Goal: Transaction & Acquisition: Purchase product/service

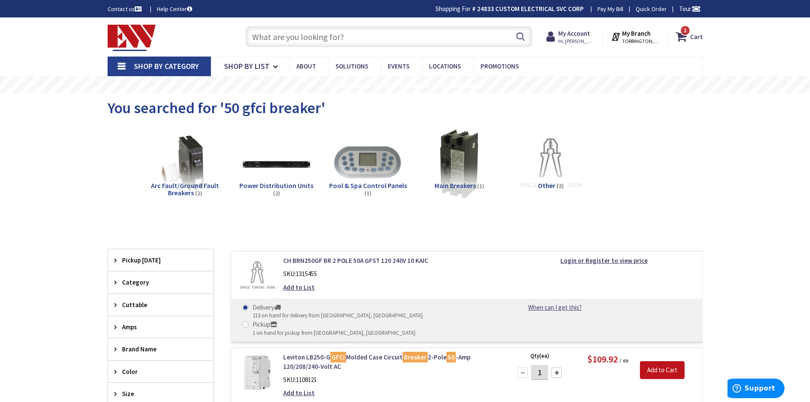
click at [328, 39] on input "text" at bounding box center [388, 36] width 287 height 21
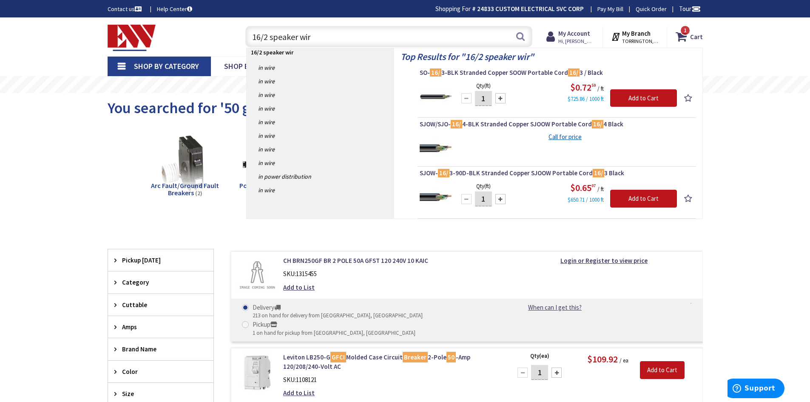
type input "16/2 speaker wire"
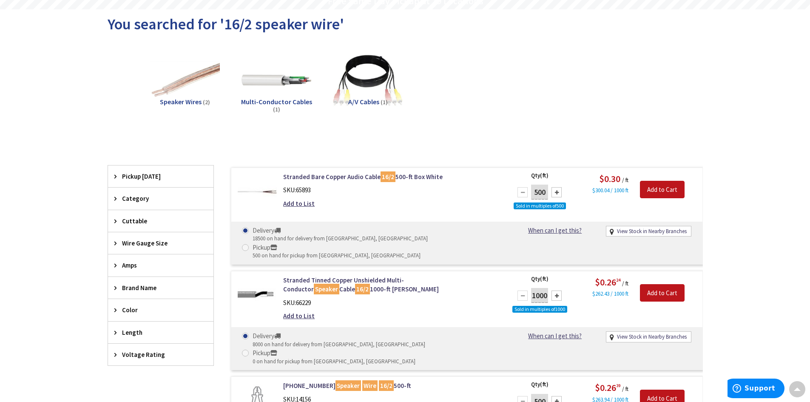
scroll to position [86, 0]
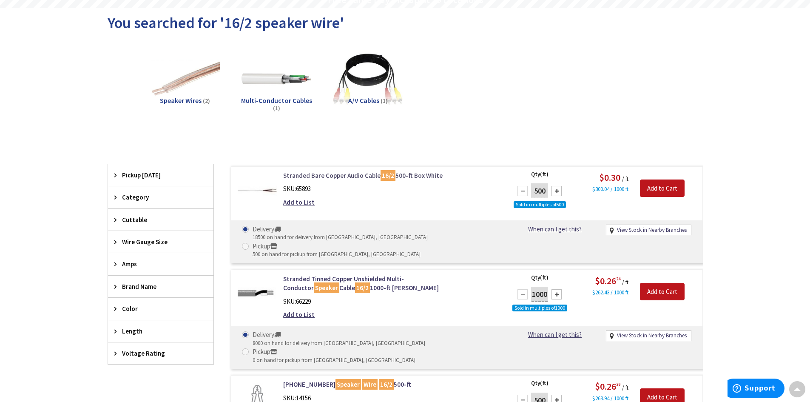
click at [364, 176] on link "Stranded Bare Copper Audio Cable 16/2 500-ft Box White" at bounding box center [391, 175] width 216 height 9
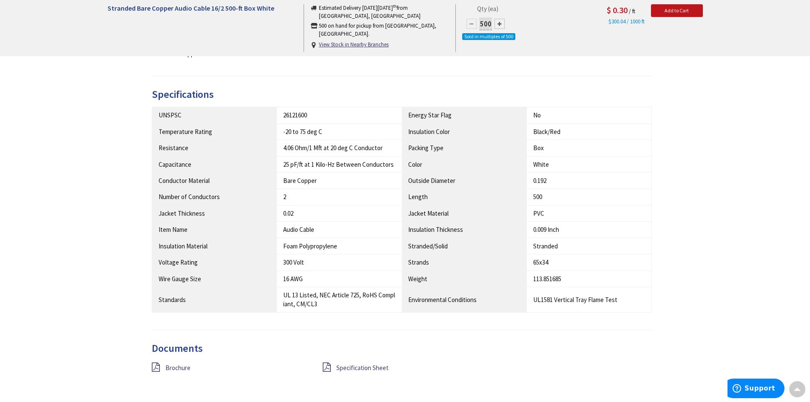
scroll to position [469, 0]
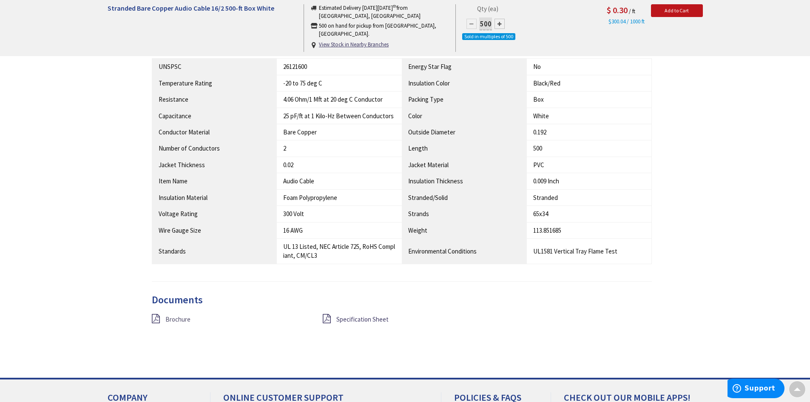
click at [175, 318] on span "Brochure" at bounding box center [177, 319] width 25 height 8
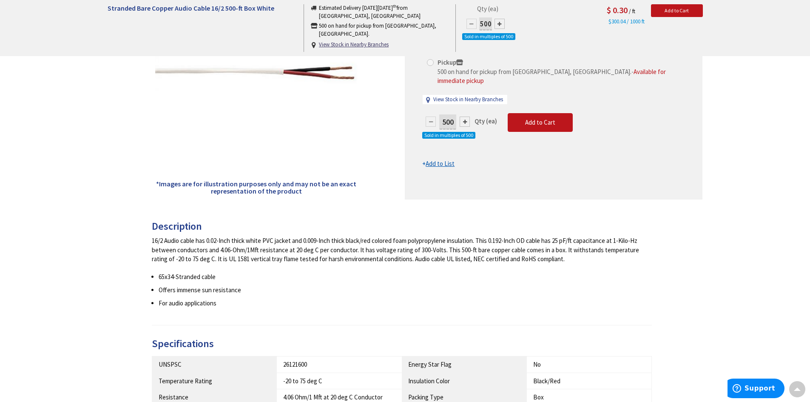
scroll to position [0, 0]
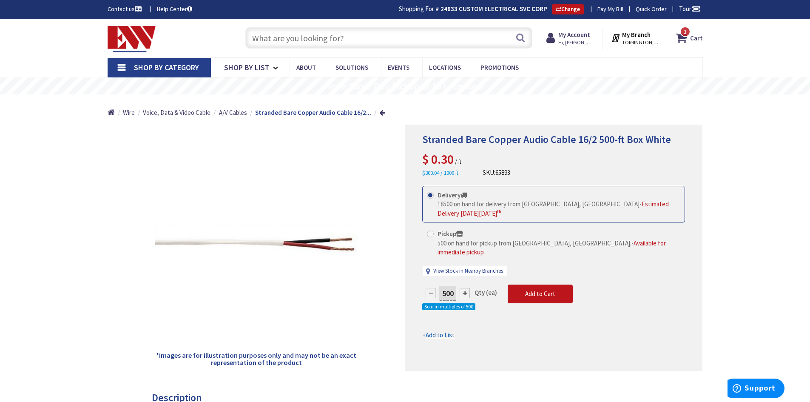
click at [386, 36] on input "text" at bounding box center [388, 37] width 287 height 21
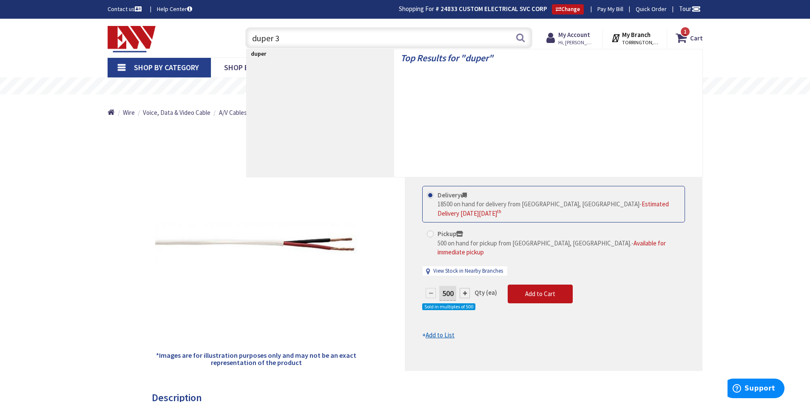
type input "duper 33"
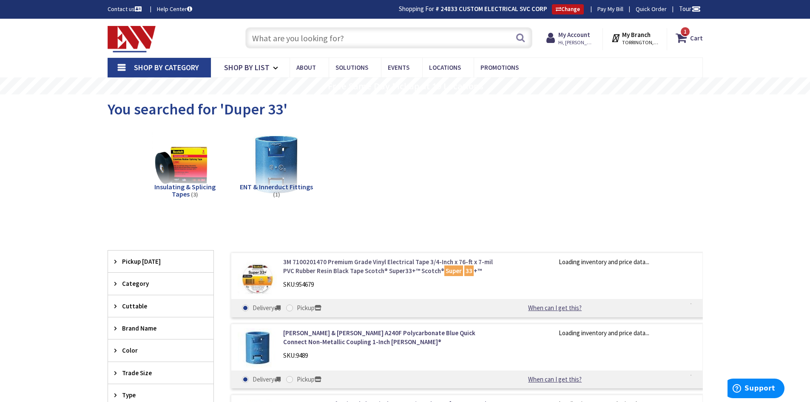
click at [347, 264] on link "3M 7100201470 Premium Grade Vinyl Electrical Tape 3/4-Inch x 76-ft x 7-mil PVC …" at bounding box center [391, 266] width 216 height 18
